Goal: Task Accomplishment & Management: Use online tool/utility

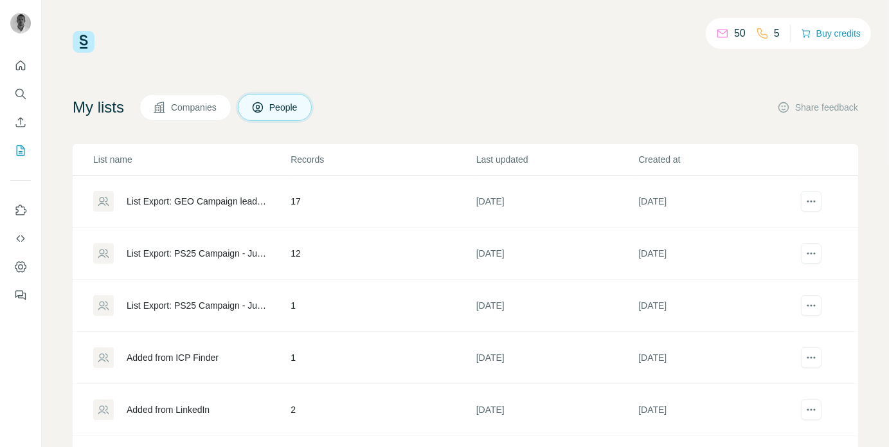
click at [233, 204] on div "List Export: GEO Campaign leads - [DATE] 10:47" at bounding box center [198, 201] width 142 height 13
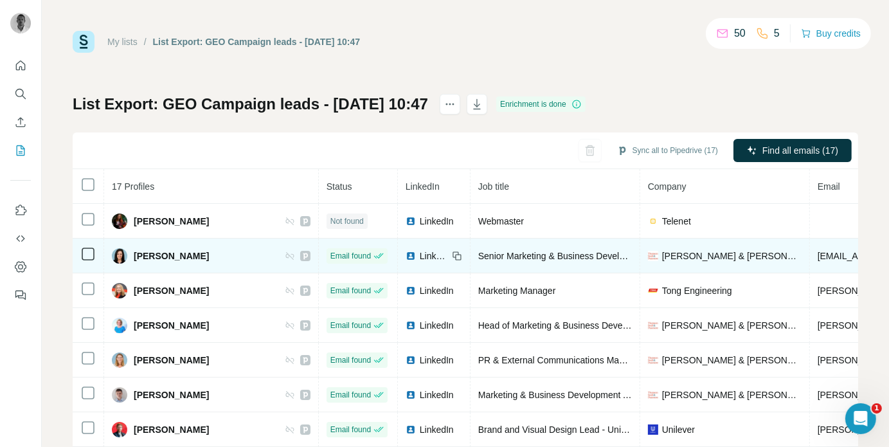
scroll to position [64, 0]
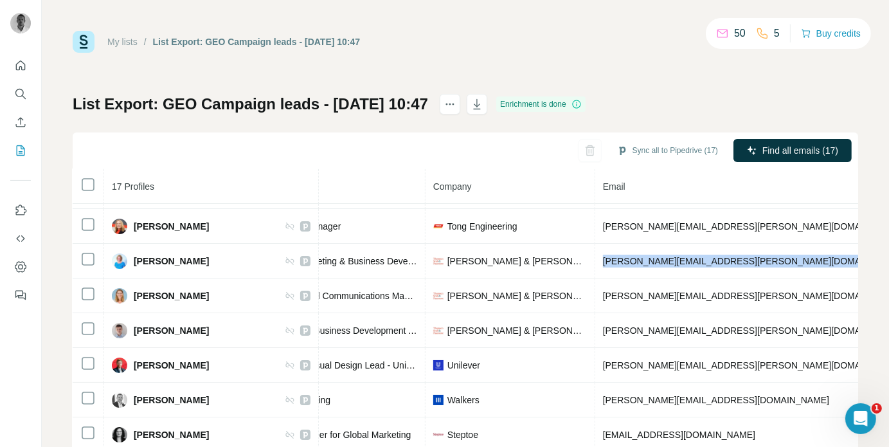
scroll to position [64, 413]
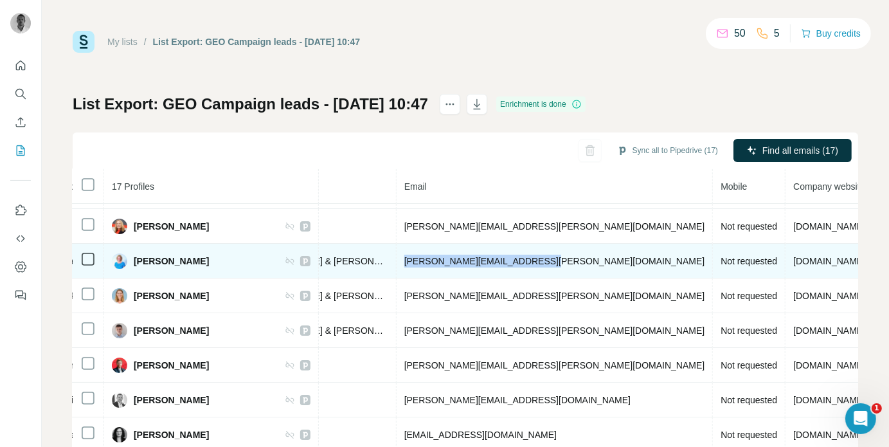
drag, startPoint x: 753, startPoint y: 261, endPoint x: 475, endPoint y: 258, distance: 277.6
click at [475, 258] on td "[PERSON_NAME][EMAIL_ADDRESS][PERSON_NAME][DOMAIN_NAME]" at bounding box center [555, 261] width 317 height 35
copy span "[PERSON_NAME][EMAIL_ADDRESS][PERSON_NAME][DOMAIN_NAME]"
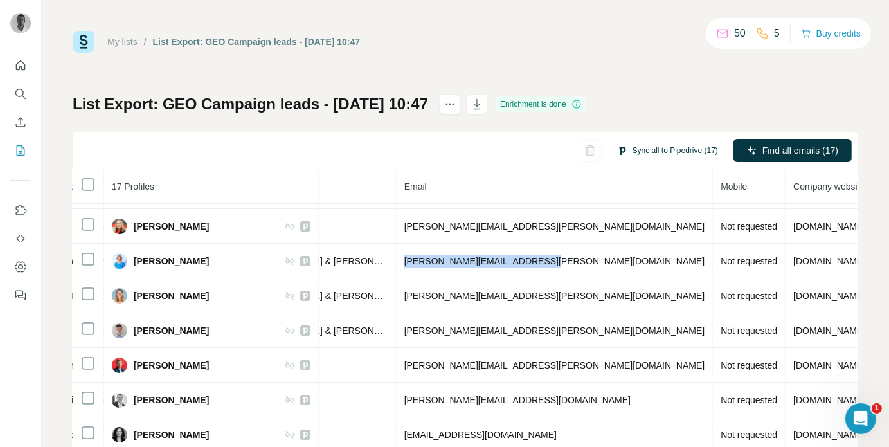
click at [647, 151] on button "Sync all to Pipedrive (17)" at bounding box center [667, 150] width 119 height 19
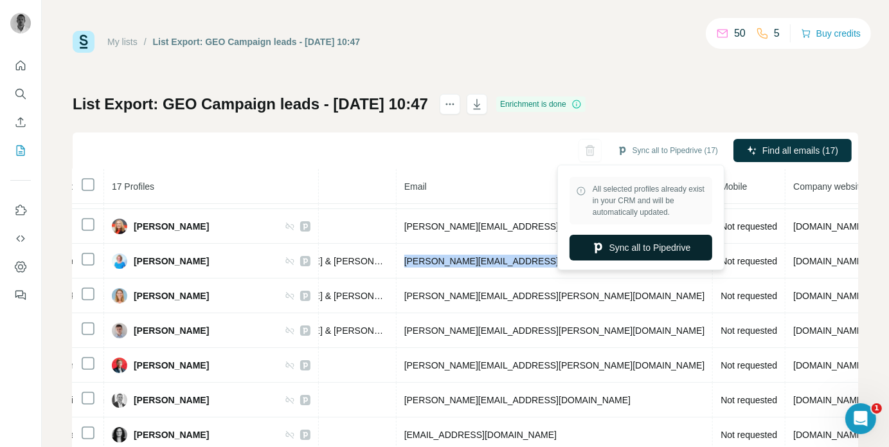
click at [654, 245] on button "Sync all to Pipedrive" at bounding box center [640, 248] width 143 height 26
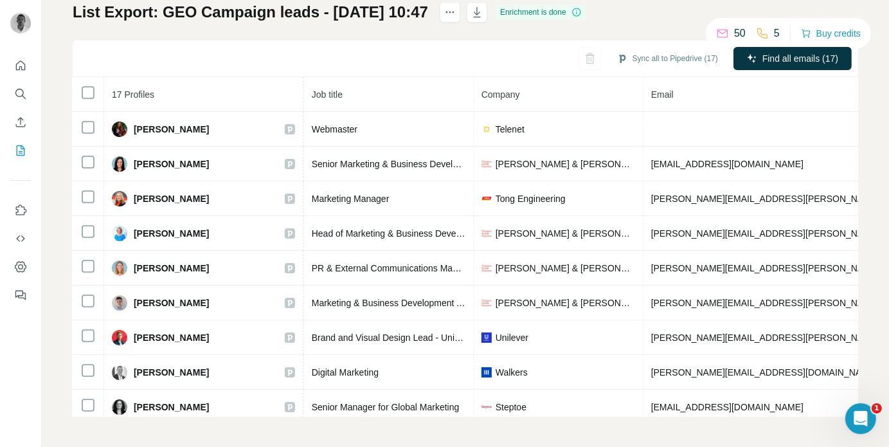
scroll to position [0, 0]
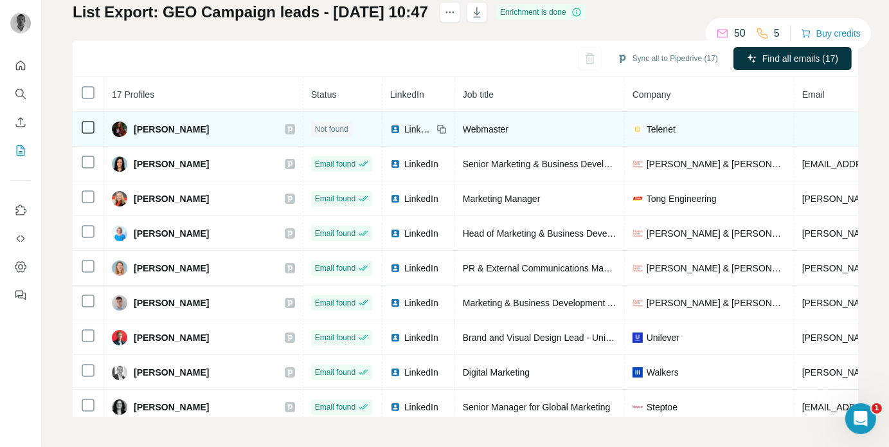
click at [657, 125] on div "Telenet" at bounding box center [709, 129] width 154 height 13
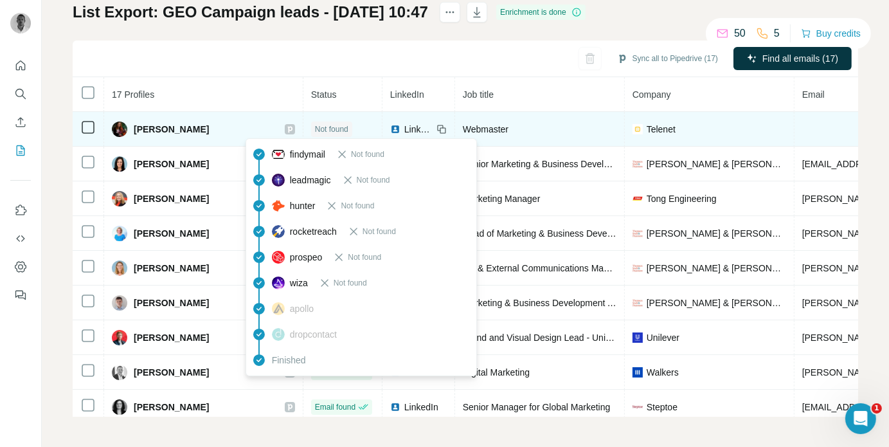
click at [315, 130] on span "Not found" at bounding box center [331, 129] width 33 height 12
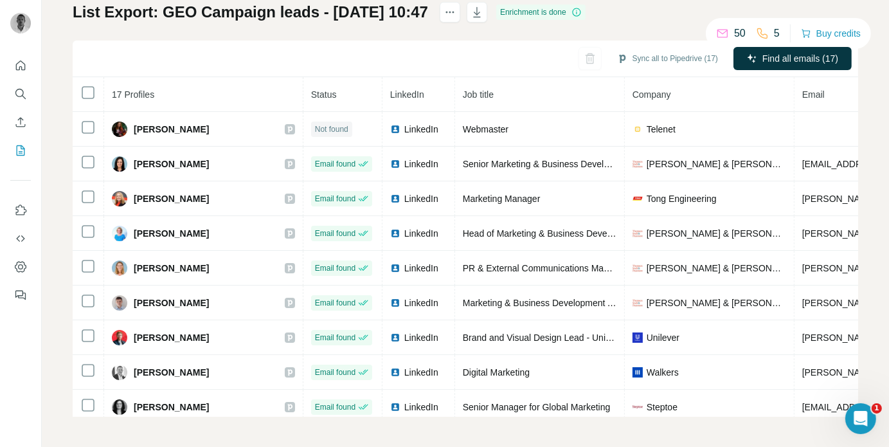
click at [282, 55] on div "Sync all to Pipedrive (17) Find all emails (17)" at bounding box center [465, 58] width 785 height 37
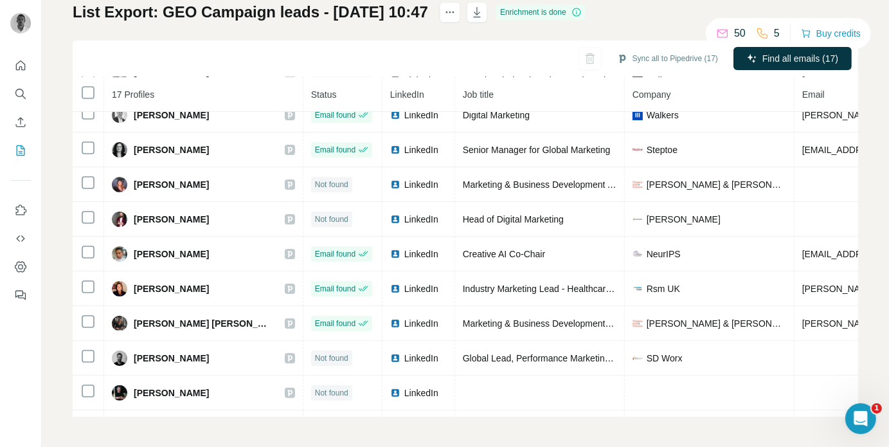
scroll to position [287, 0]
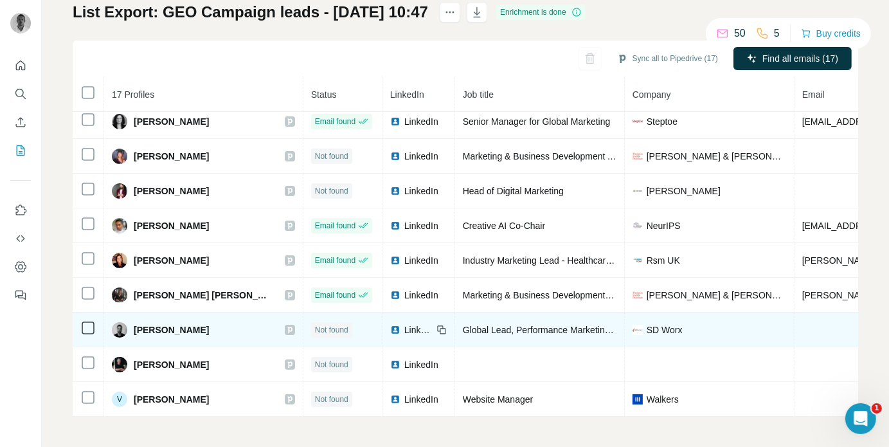
drag, startPoint x: 133, startPoint y: 325, endPoint x: 195, endPoint y: 325, distance: 62.3
click at [195, 325] on div "[PERSON_NAME]" at bounding box center [203, 329] width 183 height 15
